Goal: Task Accomplishment & Management: Use online tool/utility

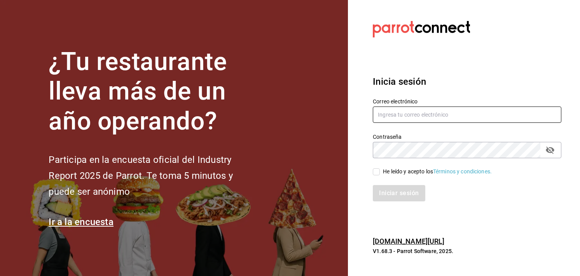
click at [448, 121] on input "text" at bounding box center [467, 115] width 189 height 16
type input "[EMAIL_ADDRESS][DOMAIN_NAME]"
click at [375, 168] on input "He leído y acepto los Términos y condiciones." at bounding box center [376, 171] width 7 height 7
checkbox input "true"
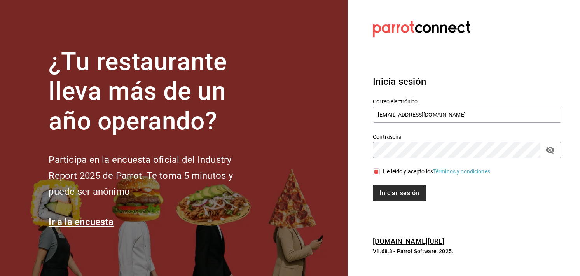
click at [386, 187] on button "Iniciar sesión" at bounding box center [399, 193] width 53 height 16
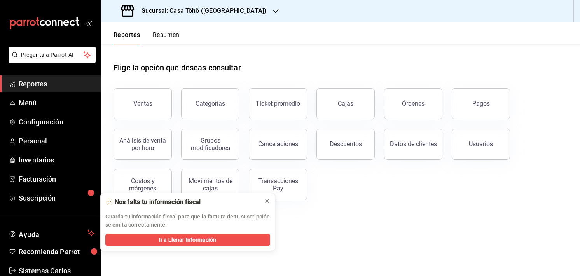
click at [346, 206] on div "Elige la opción que deseas consultar Ventas Categorías Ticket promedio Cajas Ór…" at bounding box center [340, 128] width 479 height 168
click at [314, 231] on main "Elige la opción que deseas consultar Ventas Categorías Ticket promedio Cajas Ór…" at bounding box center [340, 160] width 479 height 232
click at [347, 248] on main "Elige la opción que deseas consultar Ventas Categorías Ticket promedio Cajas Ór…" at bounding box center [340, 160] width 479 height 232
click at [313, 49] on div "Elige la opción que deseas consultar" at bounding box center [341, 61] width 454 height 35
drag, startPoint x: 387, startPoint y: 219, endPoint x: 110, endPoint y: 137, distance: 289.5
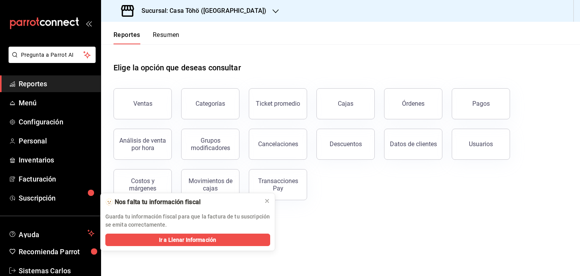
click at [110, 137] on main "Elige la opción que deseas consultar Ventas Categorías Ticket promedio Cajas Ór…" at bounding box center [340, 160] width 479 height 232
click at [26, 100] on span "Menú" at bounding box center [57, 103] width 76 height 10
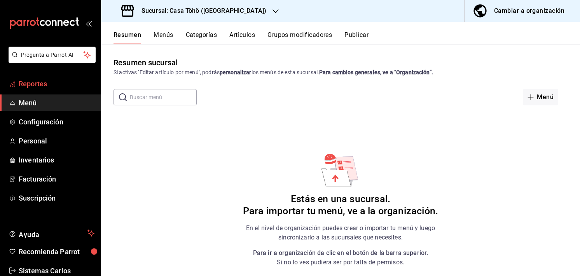
click at [22, 89] on link "Reportes" at bounding box center [50, 83] width 101 height 17
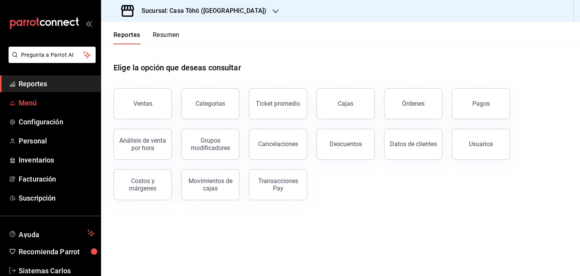
click at [25, 103] on span "Menú" at bounding box center [57, 103] width 76 height 10
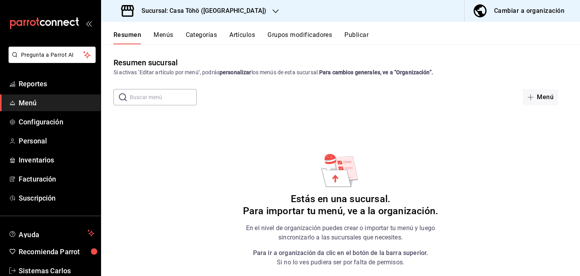
click at [233, 36] on button "Artículos" at bounding box center [242, 37] width 26 height 13
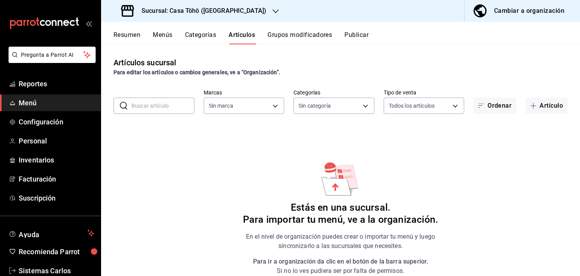
click at [187, 12] on h3 "Sucursal: Casa Töhö ([GEOGRAPHIC_DATA])" at bounding box center [200, 10] width 131 height 9
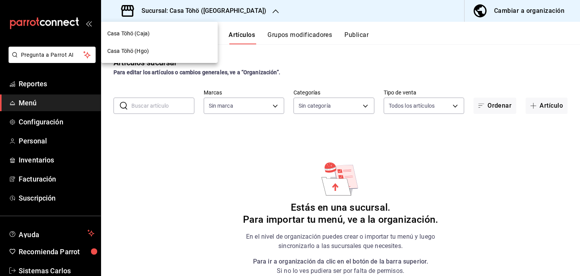
click at [163, 45] on div "Casa Töhö (Hgo)" at bounding box center [159, 50] width 117 height 17
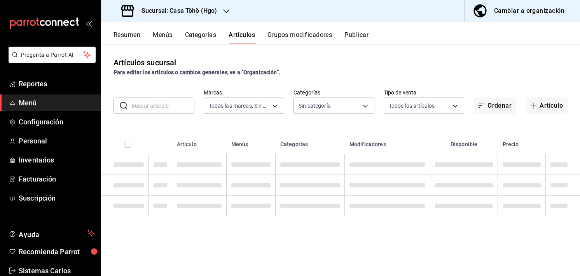
type input "3863094e-80de-4485-9a79-27000a153f73"
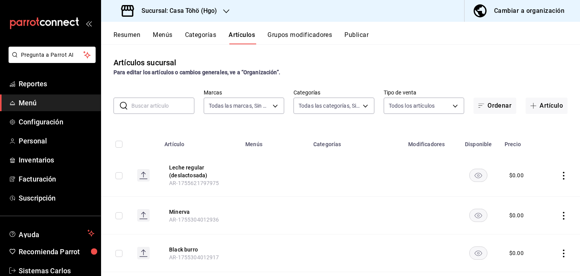
type input "28f2b0a5-eb9c-4e50-8eb7-b6e34f5562dd,e7c48834-1e64-4b77-b558-5d812561dcdf,84922…"
click at [168, 34] on button "Menús" at bounding box center [162, 37] width 19 height 13
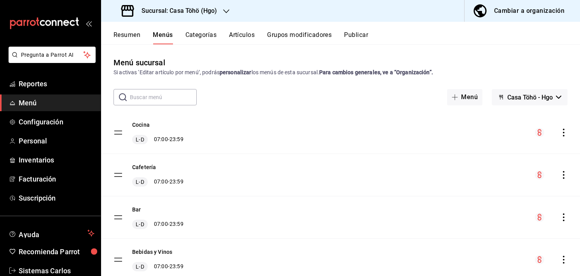
click at [201, 38] on button "Categorías" at bounding box center [200, 37] width 31 height 13
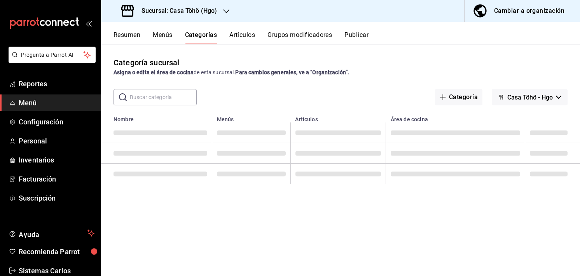
click at [152, 91] on input "text" at bounding box center [163, 97] width 67 height 16
type input "C"
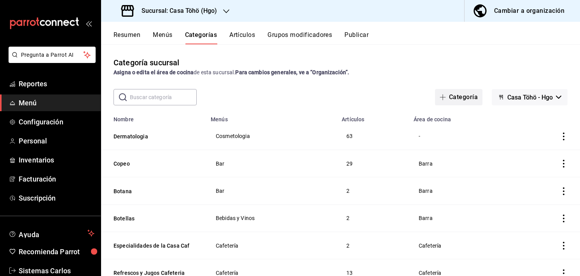
click at [440, 98] on icon "button" at bounding box center [443, 97] width 6 height 6
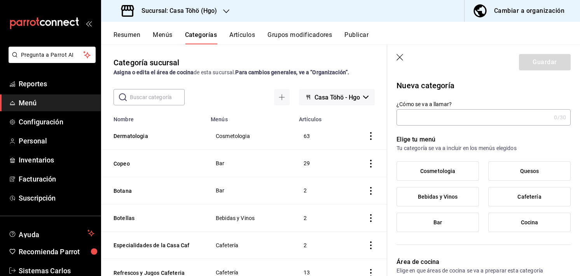
click at [449, 119] on input "¿Cómo se va a llamar?" at bounding box center [474, 118] width 154 height 16
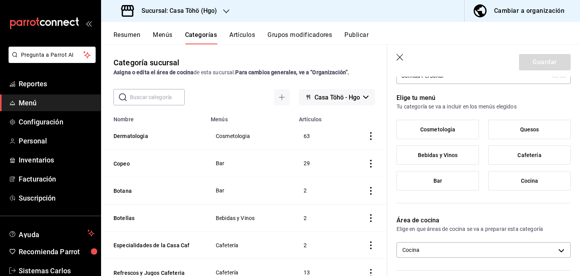
scroll to position [42, 0]
type input "Comida Personal"
click at [524, 181] on span "Cocina" at bounding box center [529, 180] width 17 height 7
click at [0, 0] on input "Cocina" at bounding box center [0, 0] width 0 height 0
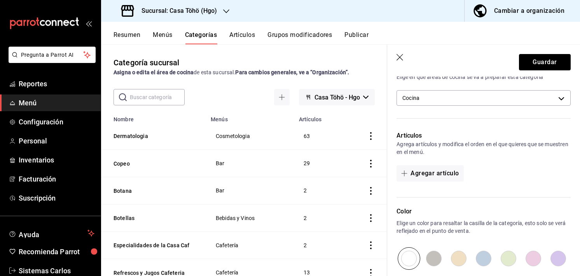
scroll to position [194, 0]
click at [418, 176] on button "Agregar artículo" at bounding box center [430, 173] width 67 height 16
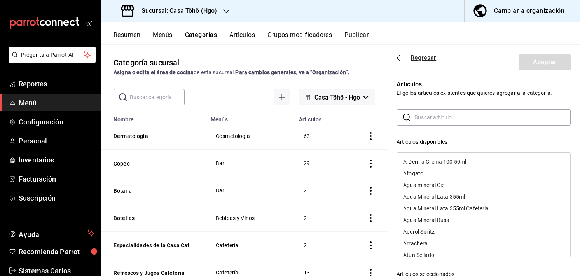
click at [404, 56] on span "Regresar" at bounding box center [417, 57] width 40 height 7
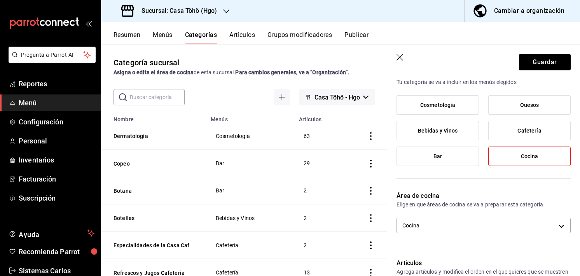
scroll to position [0, 0]
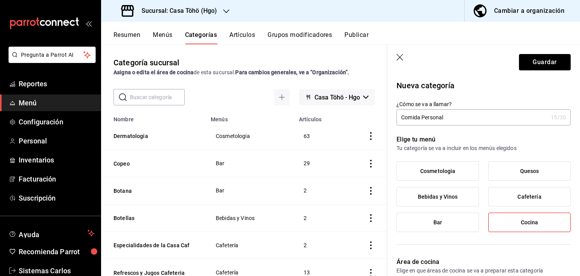
click at [400, 61] on icon "button" at bounding box center [401, 58] width 8 height 8
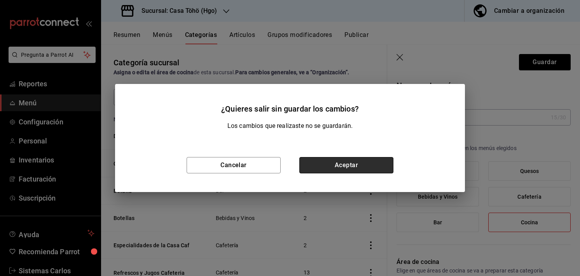
click at [322, 160] on button "Aceptar" at bounding box center [346, 165] width 94 height 16
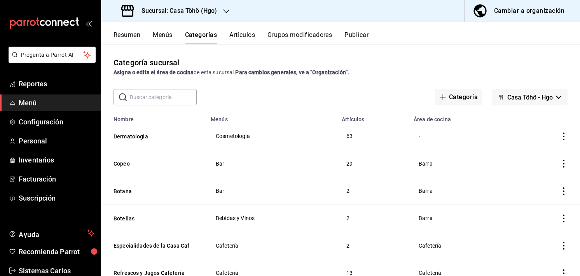
click at [281, 44] on button "Grupos modificadores" at bounding box center [300, 37] width 65 height 13
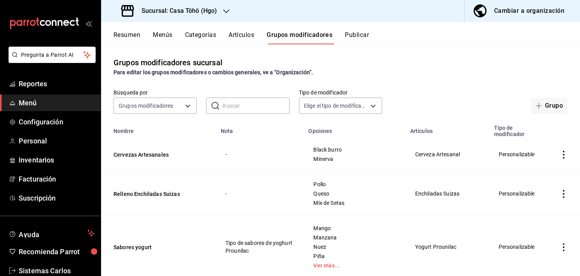
click at [244, 44] on button "Artículos" at bounding box center [242, 37] width 26 height 13
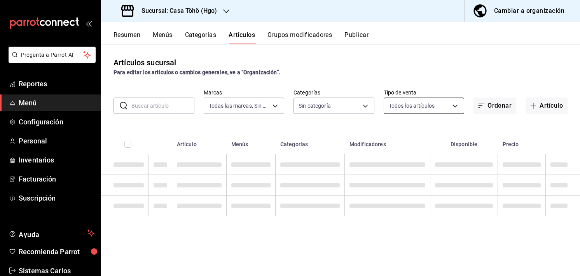
type input "3863094e-80de-4485-9a79-27000a153f73"
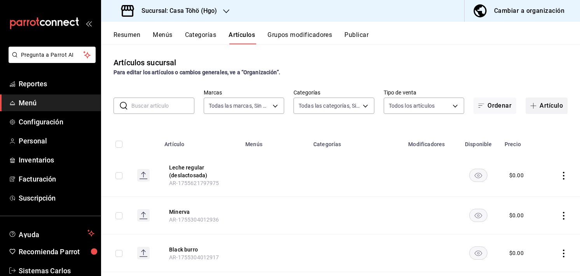
type input "28f2b0a5-eb9c-4e50-8eb7-b6e34f5562dd,e7c48834-1e64-4b77-b558-5d812561dcdf,84922…"
drag, startPoint x: 565, startPoint y: 111, endPoint x: 554, endPoint y: 111, distance: 10.9
click at [554, 111] on div "​ ​ Marcas Todas las marcas, Sin marca 3863094e-80de-4485-9a79-27000a153f73 Cat…" at bounding box center [340, 101] width 479 height 25
click at [554, 111] on button "Artículo" at bounding box center [547, 106] width 42 height 16
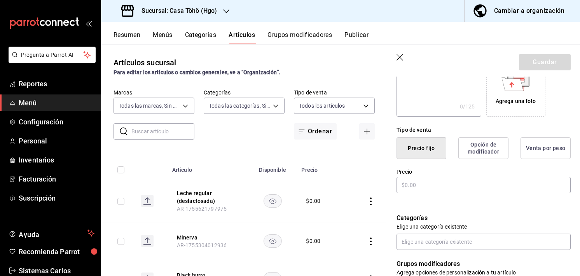
scroll to position [143, 0]
type input "Comida para Personal"
drag, startPoint x: 439, startPoint y: 194, endPoint x: 443, endPoint y: 192, distance: 5.4
click at [443, 192] on div "¿Cómo se va a llamar? Comida para Personal 20 /40 ¿Cómo se va a llamar? Ingresa…" at bounding box center [479, 216] width 184 height 495
click at [443, 192] on input "text" at bounding box center [484, 185] width 174 height 16
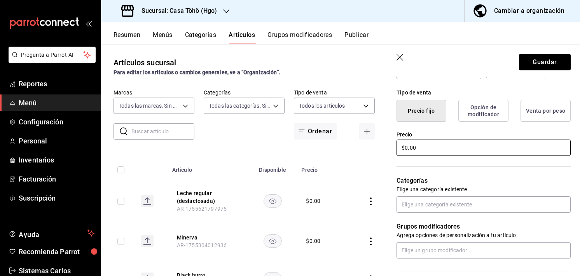
scroll to position [181, 0]
type input "$0.00"
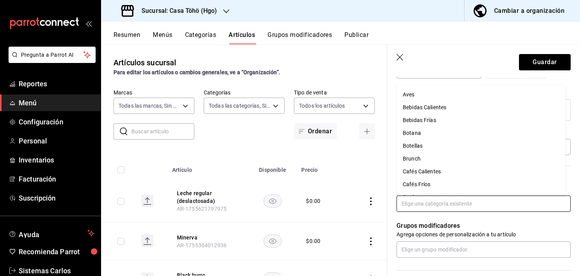
click at [459, 204] on input "text" at bounding box center [484, 204] width 174 height 16
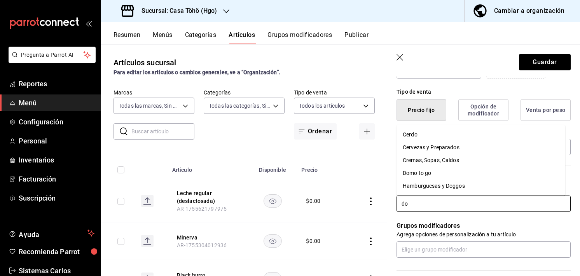
type input "dom"
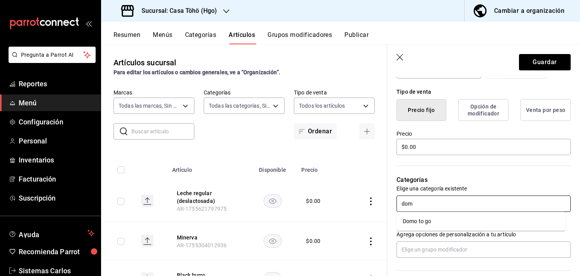
click at [439, 220] on li "Domo to go" at bounding box center [481, 221] width 169 height 13
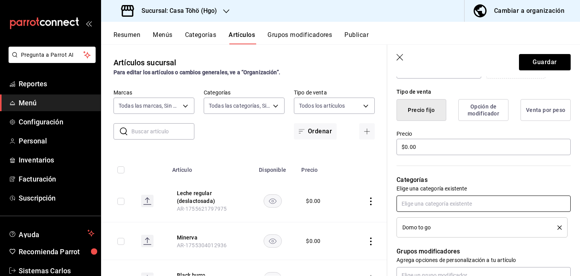
scroll to position [239, 0]
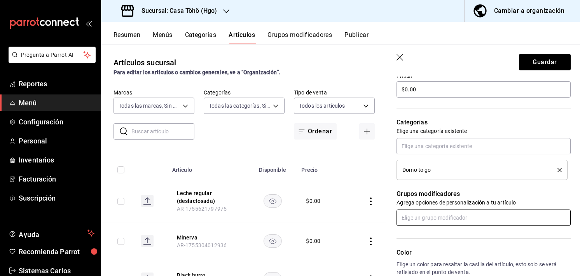
click at [453, 218] on input "text" at bounding box center [484, 218] width 174 height 16
click at [549, 59] on button "Guardar" at bounding box center [545, 62] width 52 height 16
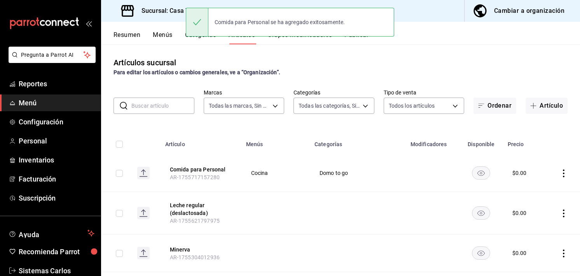
drag, startPoint x: 291, startPoint y: 60, endPoint x: 263, endPoint y: 52, distance: 29.0
click at [263, 52] on div "Artículos sucursal Para editar los artículos o cambios generales, ve a “Organiz…" at bounding box center [340, 159] width 479 height 231
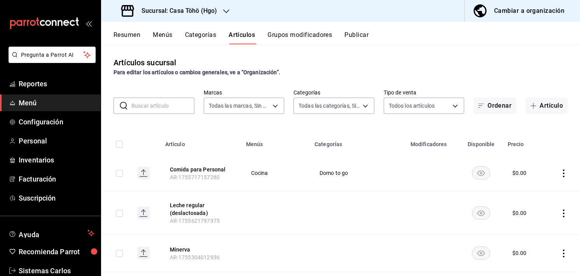
click at [292, 39] on button "Grupos modificadores" at bounding box center [300, 37] width 65 height 13
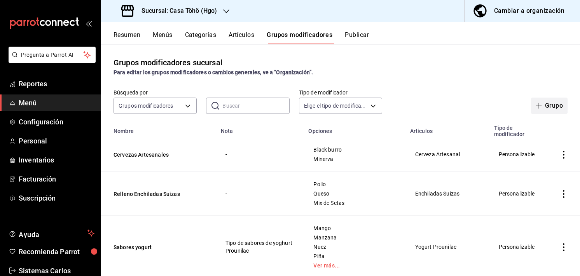
click at [549, 105] on button "Grupo" at bounding box center [549, 106] width 37 height 16
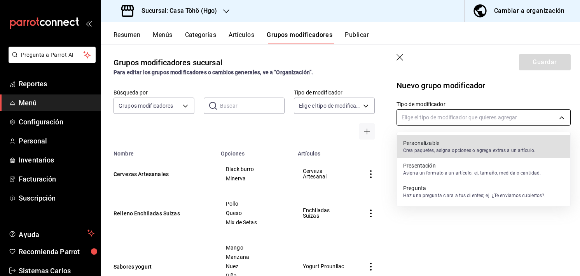
click at [484, 115] on body "Pregunta a Parrot AI Reportes Menú Configuración Personal Inventarios Facturaci…" at bounding box center [290, 138] width 580 height 276
click at [455, 139] on p "Personalizable" at bounding box center [469, 143] width 132 height 8
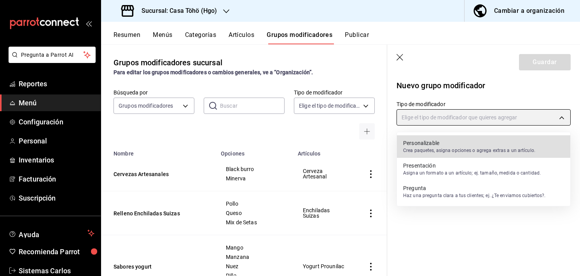
type input "CUSTOMIZABLE"
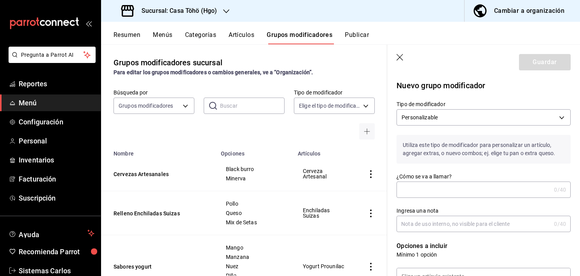
click at [427, 184] on input "¿Cómo se va a llamar?" at bounding box center [474, 190] width 154 height 16
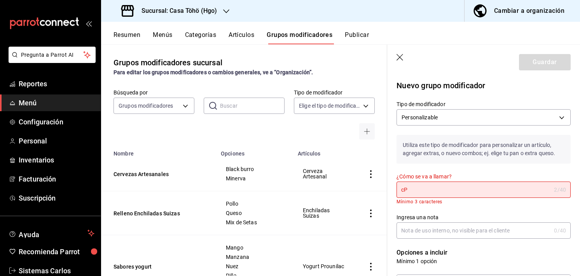
type input "c"
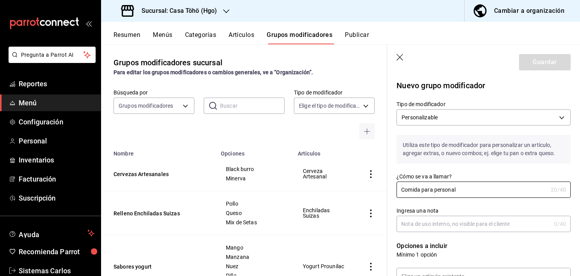
type input "Comida para personal"
click at [446, 230] on input "Ingresa una nota" at bounding box center [474, 224] width 154 height 16
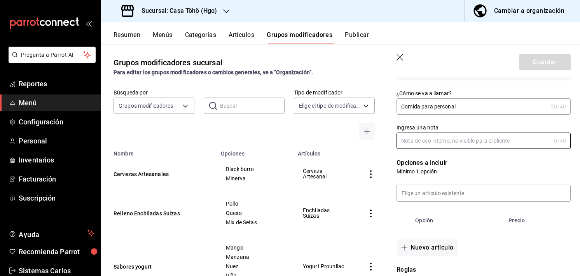
scroll to position [84, 0]
click at [465, 139] on input "Ingresa una nota" at bounding box center [474, 140] width 154 height 16
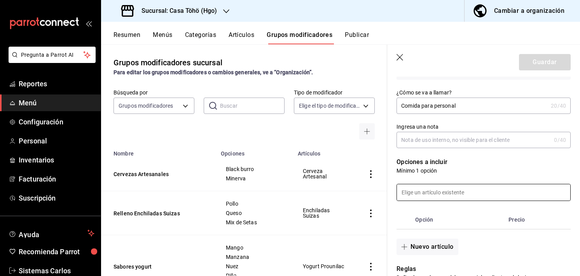
click at [459, 191] on input at bounding box center [483, 192] width 173 height 16
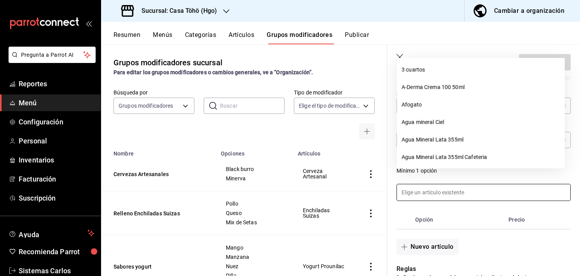
scroll to position [113, 0]
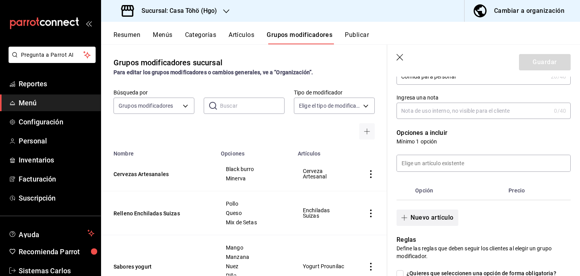
click at [437, 210] on button "Nuevo artículo" at bounding box center [427, 218] width 61 height 16
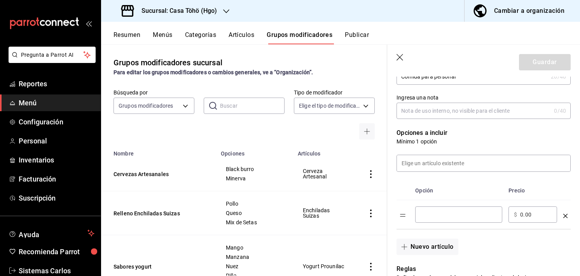
click at [437, 211] on input "optionsTable" at bounding box center [459, 215] width 76 height 8
type input "Huevos"
click at [429, 253] on button "Nuevo artículo" at bounding box center [427, 247] width 61 height 16
click at [440, 245] on input "optionsTable" at bounding box center [459, 244] width 76 height 8
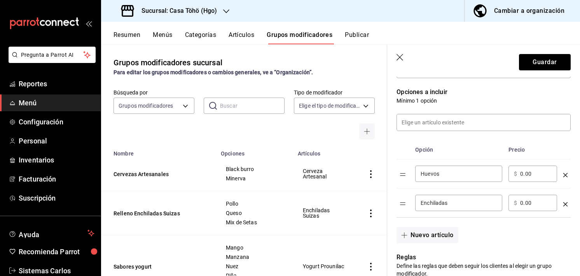
scroll to position [154, 0]
type input "Enchiladas"
click at [434, 238] on button "Nuevo artículo" at bounding box center [427, 235] width 61 height 16
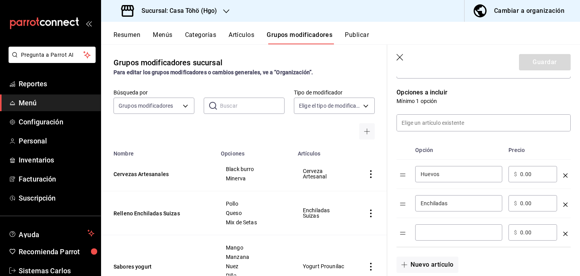
click at [444, 231] on input "optionsTable" at bounding box center [459, 233] width 76 height 8
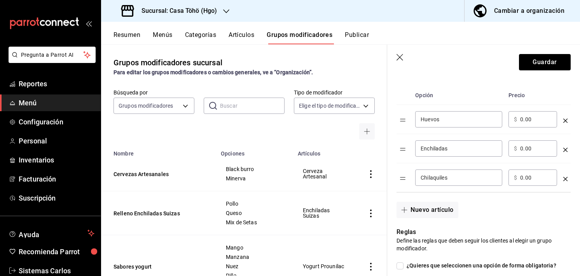
scroll to position [208, 0]
type input "Chilaquiles"
click at [435, 215] on button "Nuevo artículo" at bounding box center [427, 210] width 61 height 16
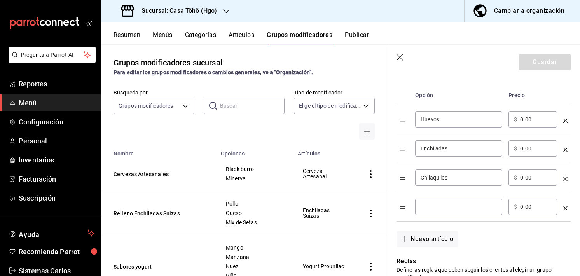
click at [445, 206] on input "optionsTable" at bounding box center [459, 207] width 76 height 8
type input "a"
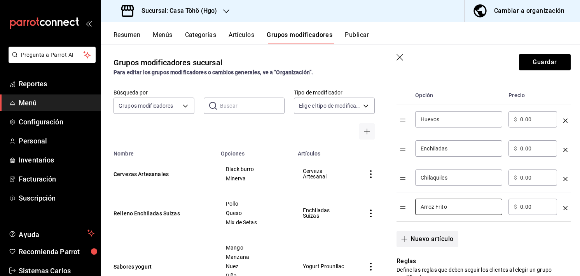
type input "Arroz Frito"
click at [432, 234] on button "Nuevo artículo" at bounding box center [427, 239] width 61 height 16
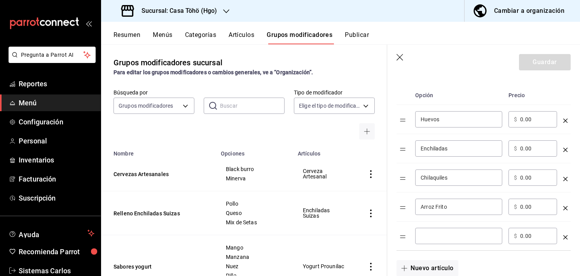
click at [444, 228] on div "​" at bounding box center [458, 236] width 87 height 16
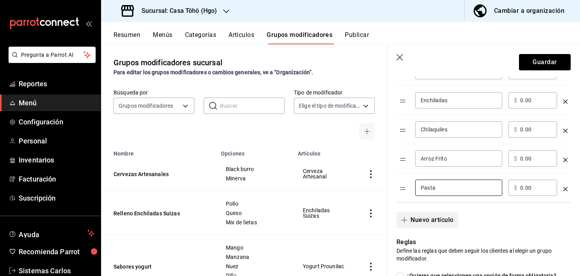
type input "Pasta"
click at [442, 224] on button "Nuevo artículo" at bounding box center [427, 220] width 61 height 16
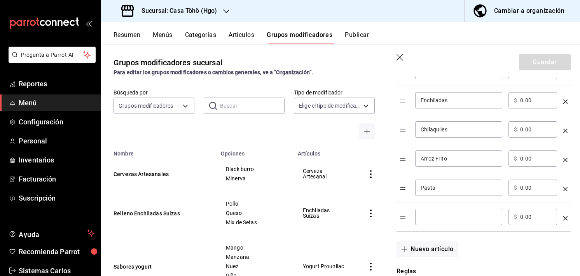
click at [450, 215] on input "optionsTable" at bounding box center [459, 217] width 76 height 8
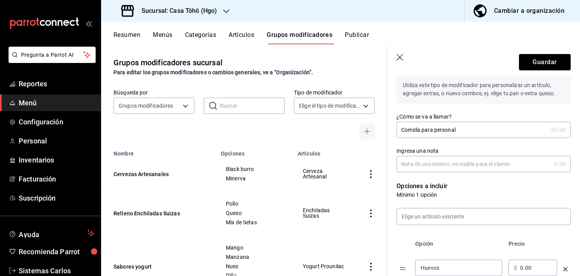
scroll to position [59, 0]
type input "Rajas"
click at [476, 217] on input at bounding box center [483, 217] width 173 height 16
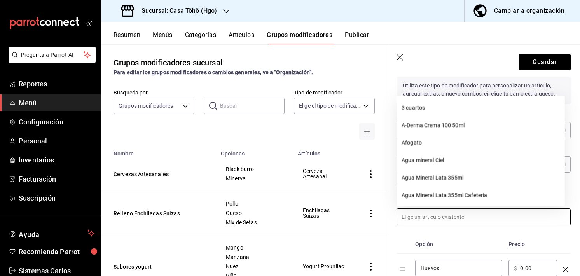
click at [476, 217] on input at bounding box center [483, 217] width 173 height 16
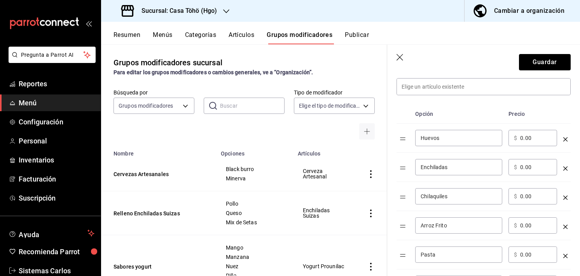
scroll to position [189, 0]
click at [525, 65] on button "Guardar" at bounding box center [545, 62] width 52 height 16
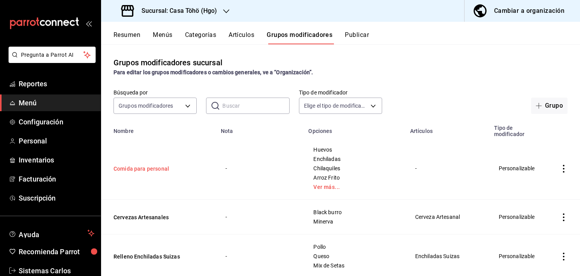
click at [157, 168] on button "Comida para personal" at bounding box center [160, 169] width 93 height 8
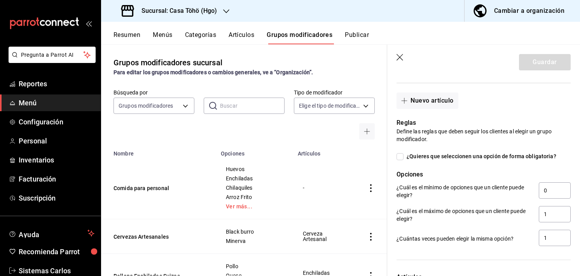
scroll to position [423, 0]
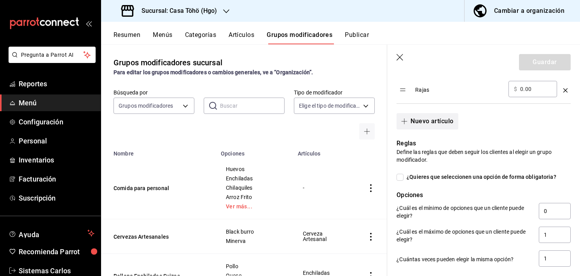
click at [424, 124] on button "Nuevo artículo" at bounding box center [427, 121] width 61 height 16
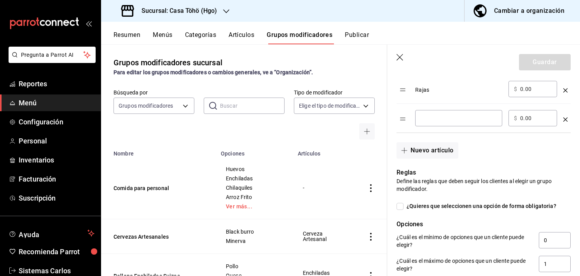
click at [563, 117] on icon "optionsTable" at bounding box center [565, 119] width 4 height 4
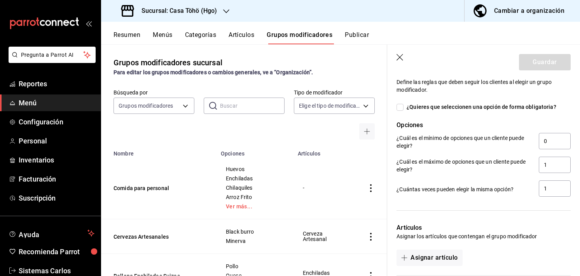
scroll to position [493, 0]
click at [560, 137] on input "0" at bounding box center [555, 141] width 32 height 16
type input "1"
click at [549, 168] on input "1" at bounding box center [555, 164] width 32 height 16
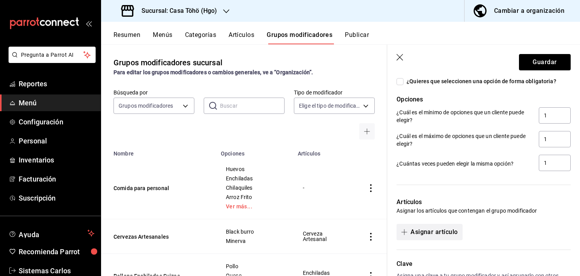
click at [451, 231] on button "Asignar artículo" at bounding box center [430, 232] width 66 height 16
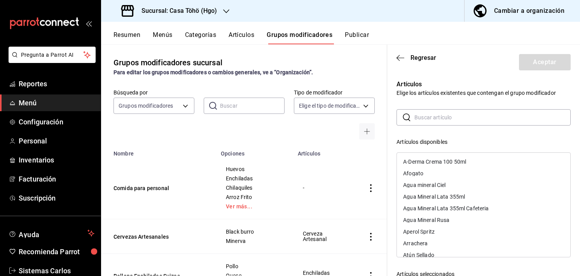
click at [450, 117] on input "text" at bounding box center [492, 118] width 156 height 16
type input "comida"
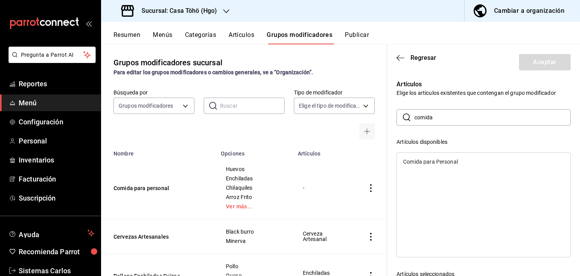
click at [439, 162] on div "Comida para Personal" at bounding box center [430, 161] width 55 height 5
click at [546, 61] on button "Aceptar" at bounding box center [545, 62] width 52 height 16
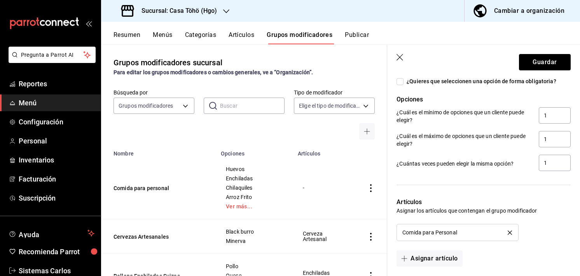
scroll to position [600, 0]
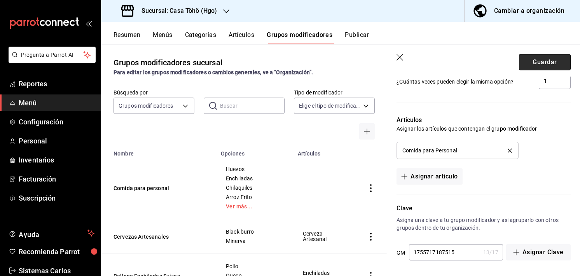
click at [533, 59] on button "Guardar" at bounding box center [545, 62] width 52 height 16
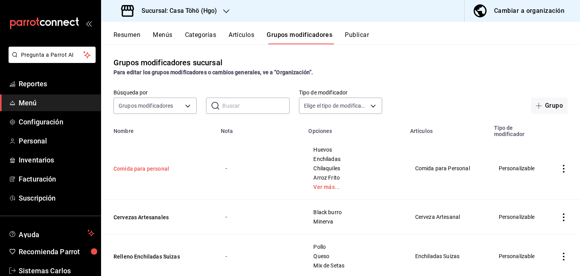
click at [155, 168] on button "Comida para personal" at bounding box center [160, 169] width 93 height 8
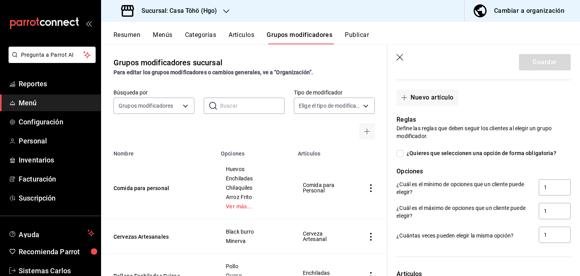
scroll to position [446, 0]
click at [401, 155] on input "¿Quieres que seleccionen una opción de forma obligatoria?" at bounding box center [400, 153] width 7 height 7
checkbox input "true"
click at [519, 57] on button "Guardar" at bounding box center [545, 62] width 52 height 16
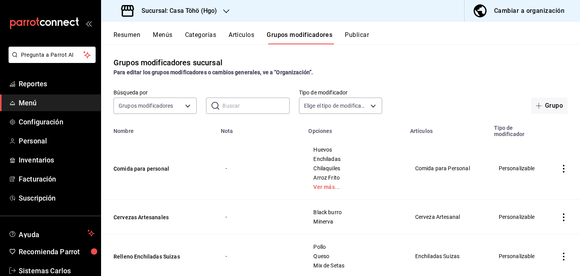
click at [299, 90] on label "Tipo de modificador" at bounding box center [340, 92] width 83 height 5
